Goal: Task Accomplishment & Management: Use online tool/utility

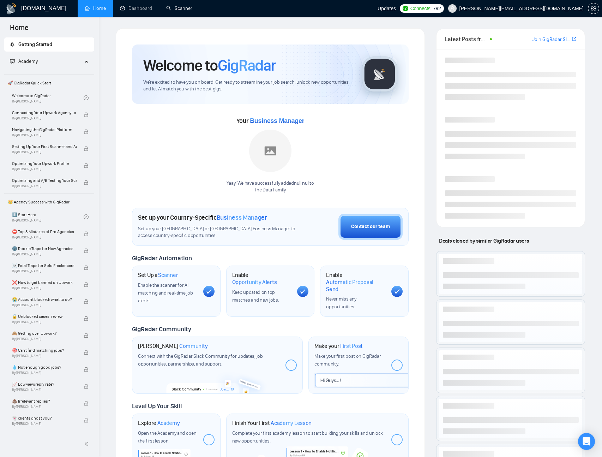
click at [186, 9] on link "Scanner" at bounding box center [179, 8] width 26 height 6
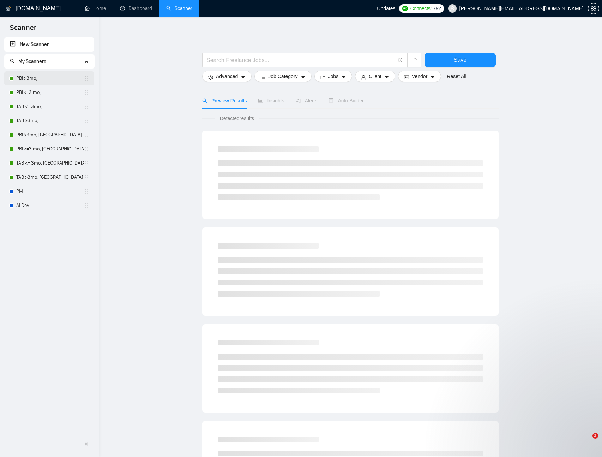
click at [35, 79] on link "PBI >3mo," at bounding box center [49, 78] width 67 height 14
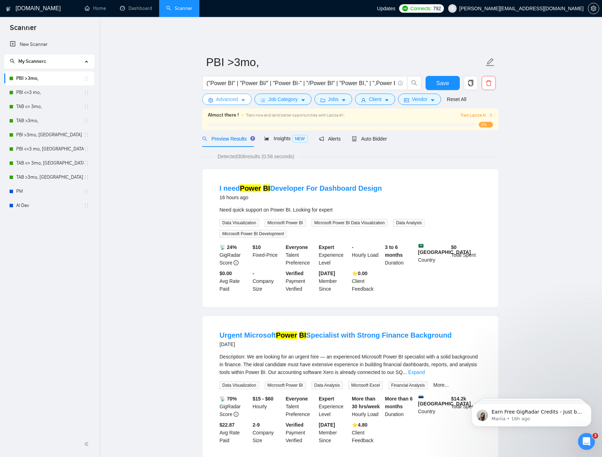
click at [228, 96] on span "Advanced" at bounding box center [227, 99] width 22 height 8
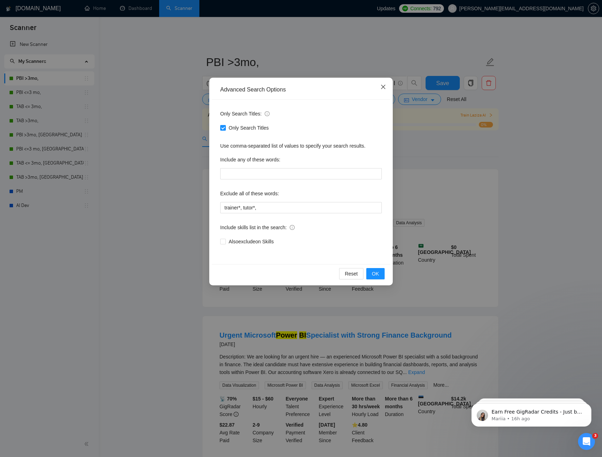
click at [383, 88] on icon "close" at bounding box center [383, 87] width 4 height 4
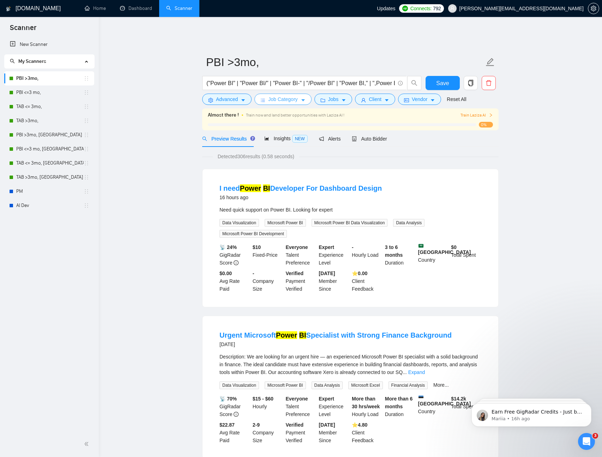
click at [281, 95] on span "Job Category" at bounding box center [282, 99] width 29 height 8
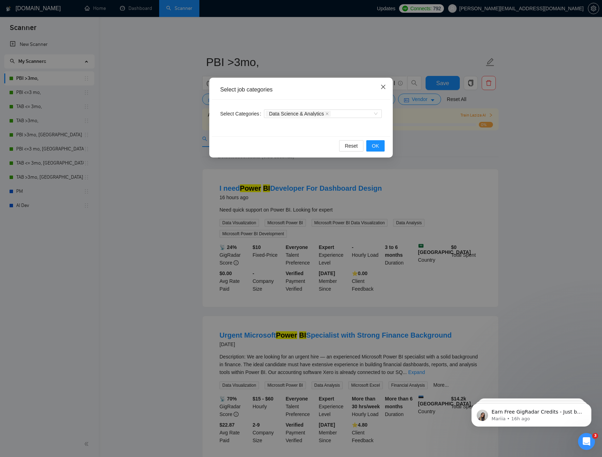
click at [384, 88] on icon "close" at bounding box center [383, 87] width 4 height 4
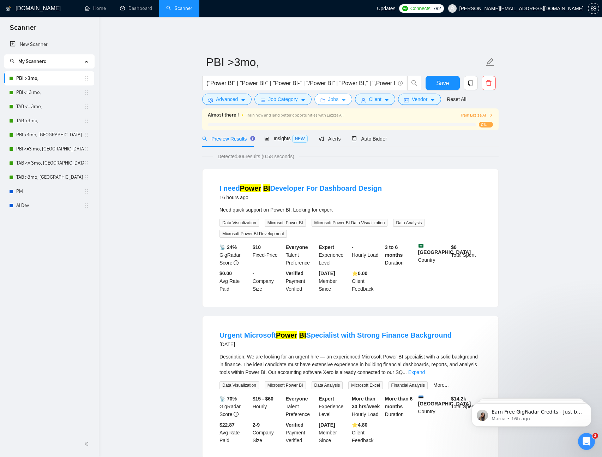
click at [345, 98] on icon "caret-down" at bounding box center [343, 100] width 5 height 5
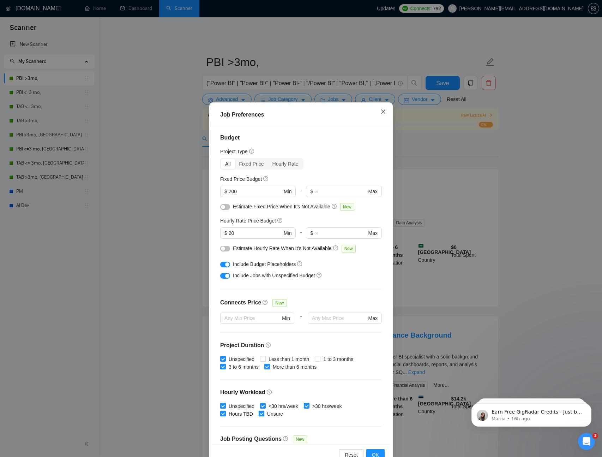
click at [381, 111] on icon "close" at bounding box center [384, 112] width 6 height 6
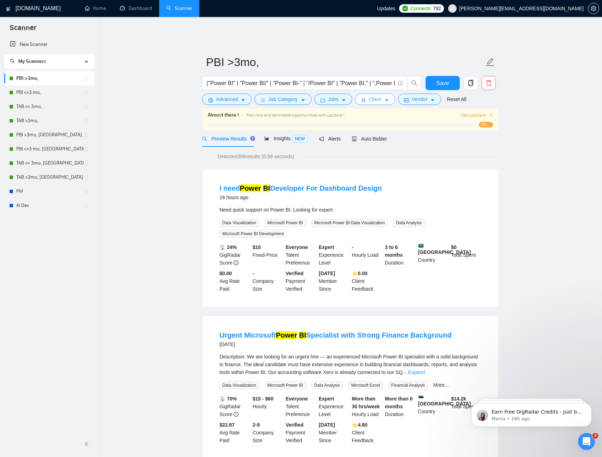
click at [380, 95] on span "Client" at bounding box center [375, 99] width 13 height 8
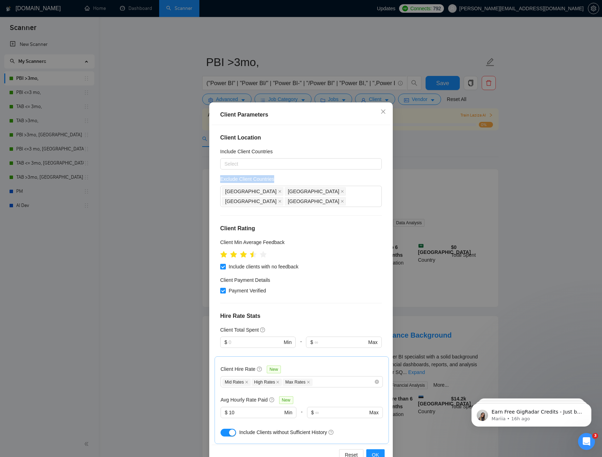
drag, startPoint x: 220, startPoint y: 178, endPoint x: 284, endPoint y: 177, distance: 64.3
click at [284, 177] on div "Client Location Include Client Countries Select Exclude Client Countries [GEOGR…" at bounding box center [301, 285] width 179 height 320
click at [279, 180] on div "Exclude Client Countries" at bounding box center [301, 180] width 162 height 11
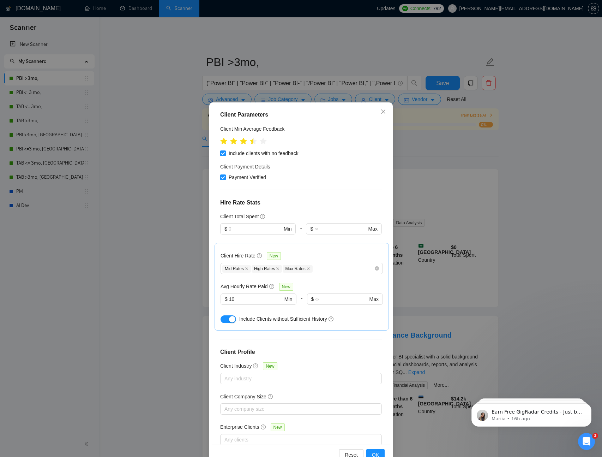
scroll to position [118, 0]
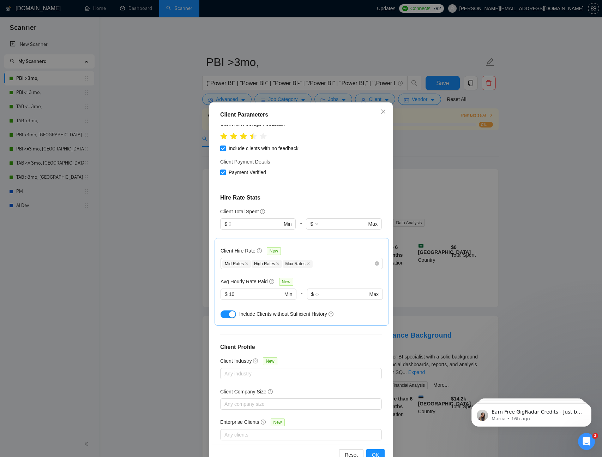
click at [237, 247] on h5 "Client Hire Rate" at bounding box center [238, 251] width 35 height 8
click at [314, 259] on input "Client Hire Rate New" at bounding box center [314, 263] width 1 height 8
click at [344, 259] on div "Mid Rates High Rates Max Rates" at bounding box center [298, 263] width 152 height 8
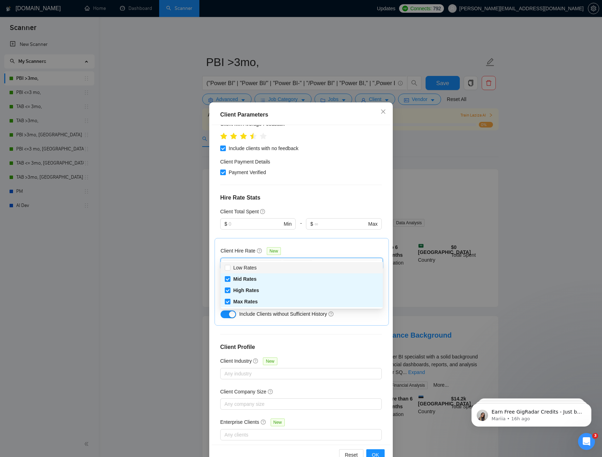
click at [298, 247] on div "Client Hire Rate New" at bounding box center [302, 252] width 162 height 11
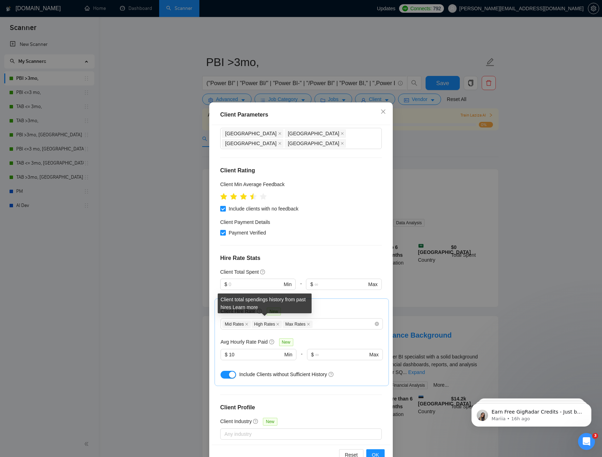
scroll to position [70, 0]
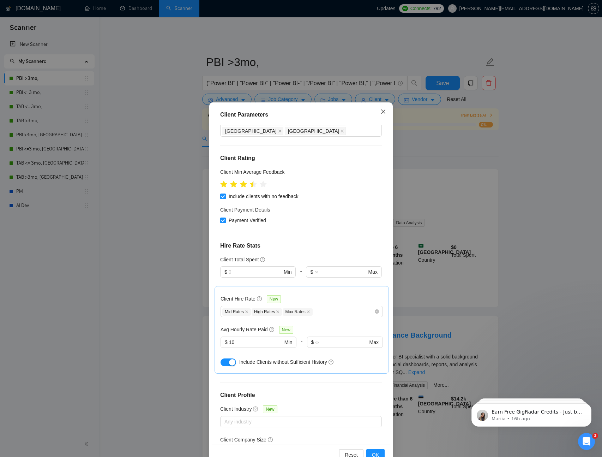
click at [383, 112] on icon "close" at bounding box center [383, 111] width 4 height 4
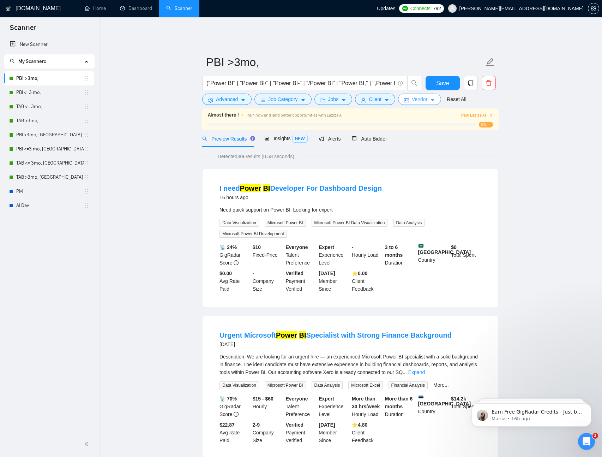
click at [421, 95] on span "Vendor" at bounding box center [420, 99] width 16 height 8
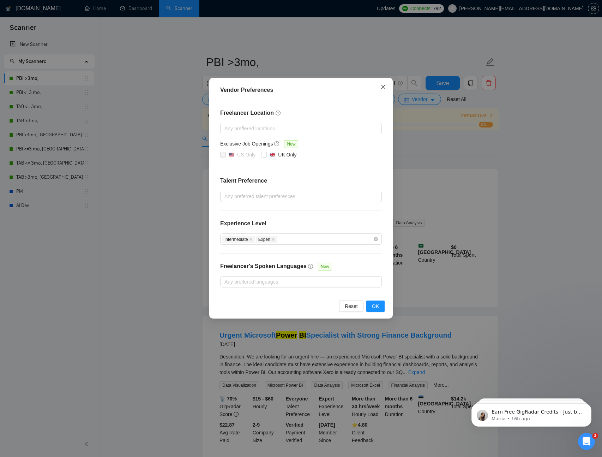
click at [383, 90] on span "Close" at bounding box center [383, 87] width 19 height 19
